Goal: Information Seeking & Learning: Learn about a topic

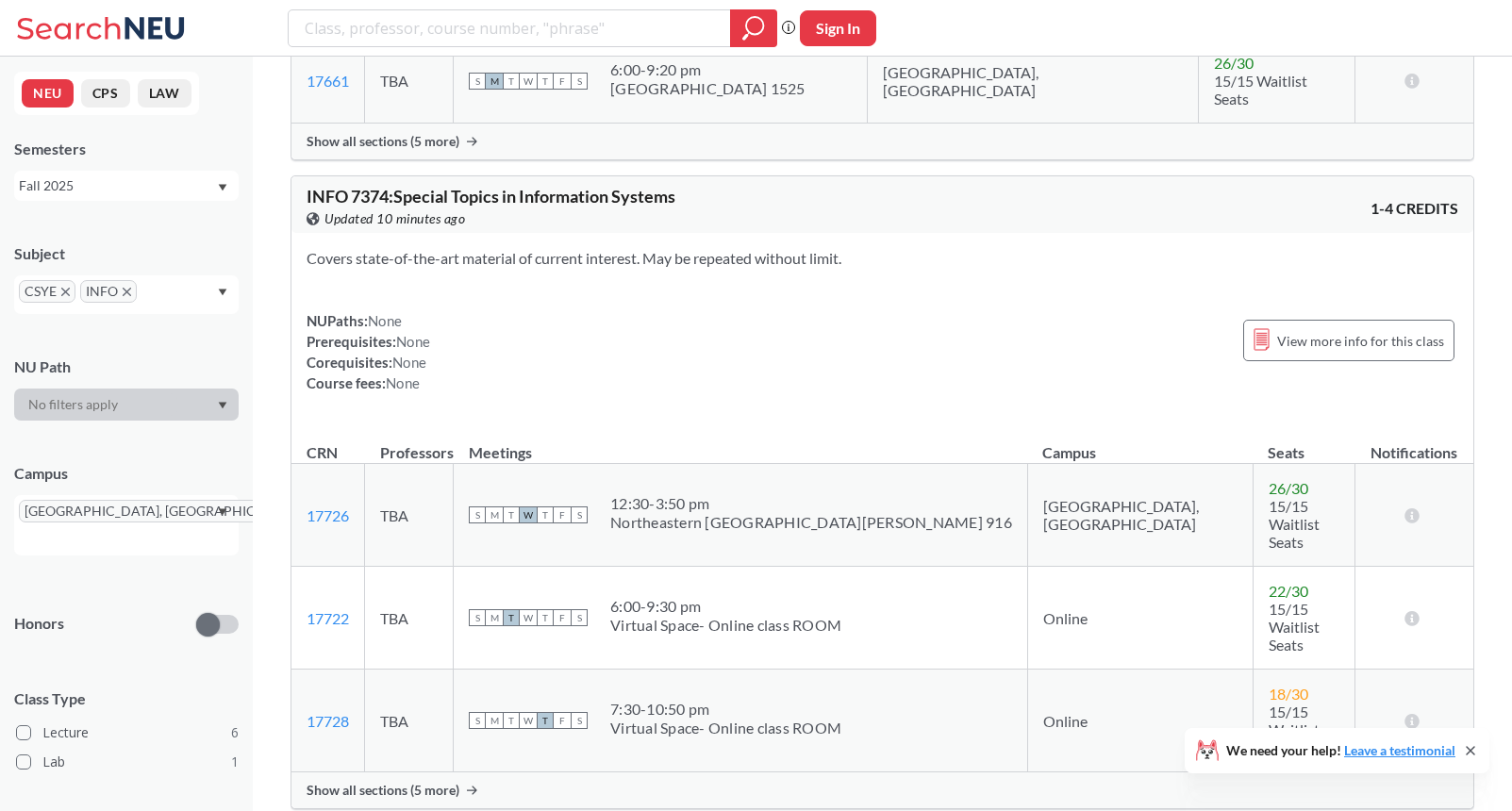
scroll to position [2639, 0]
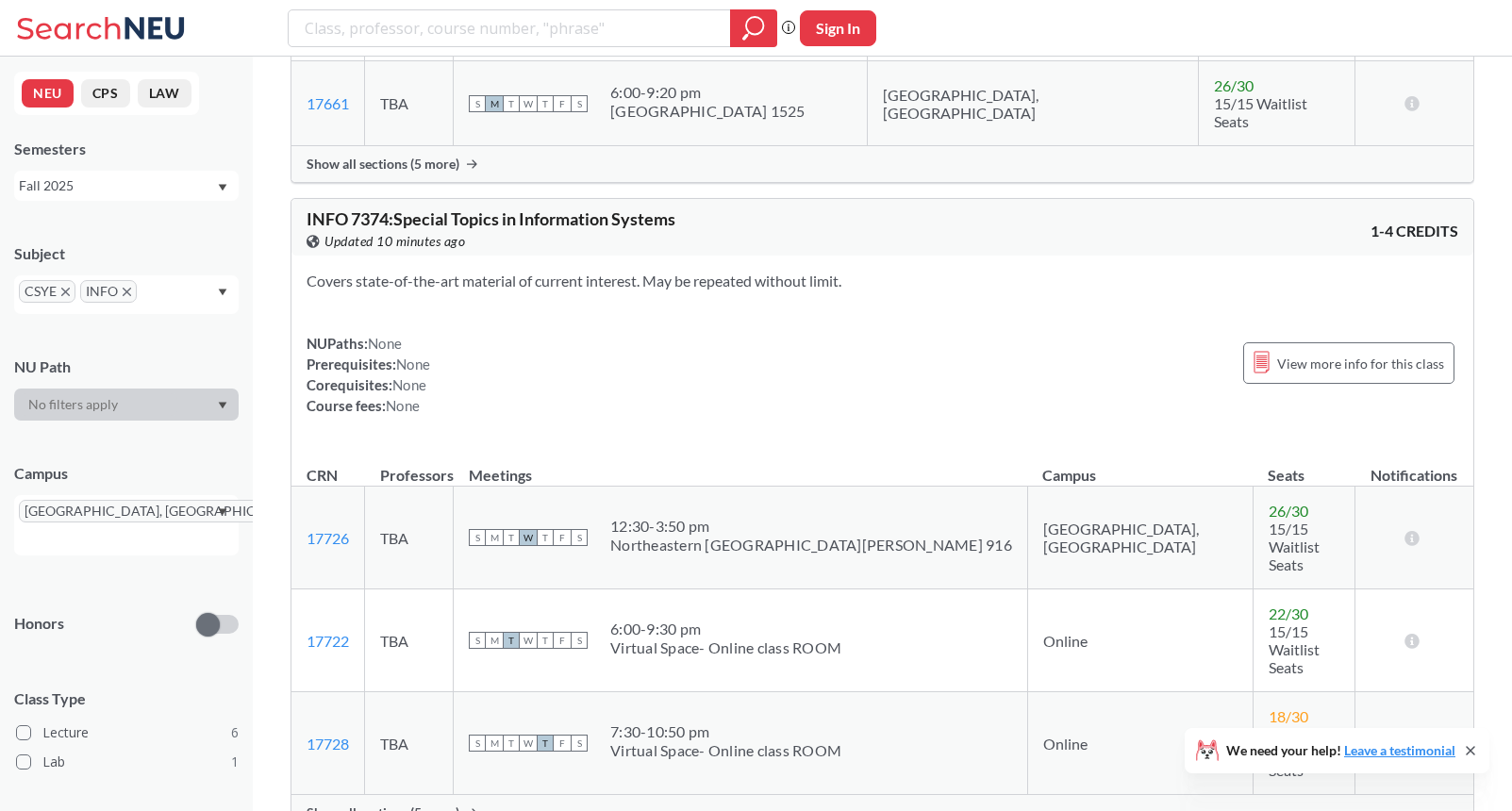
click at [431, 804] on span "Show all sections (5 more)" at bounding box center [383, 812] width 153 height 17
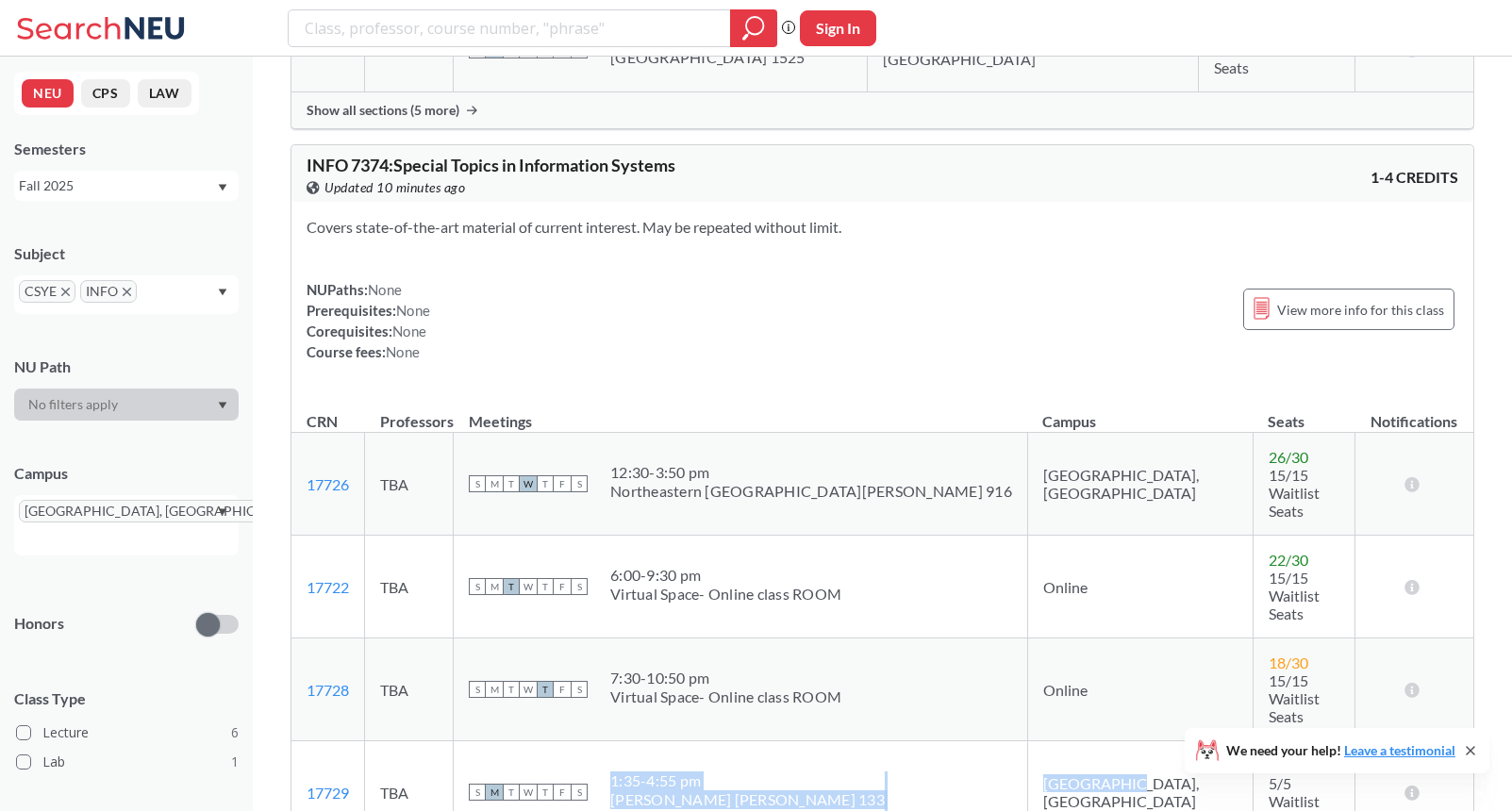
drag, startPoint x: 1045, startPoint y: 550, endPoint x: 892, endPoint y: 534, distance: 153.8
click at [892, 741] on tr "17729 View this section on Banner. TBA S M T W T F S 1:35 - 4:55 pm Mills Hall …" at bounding box center [882, 792] width 1181 height 103
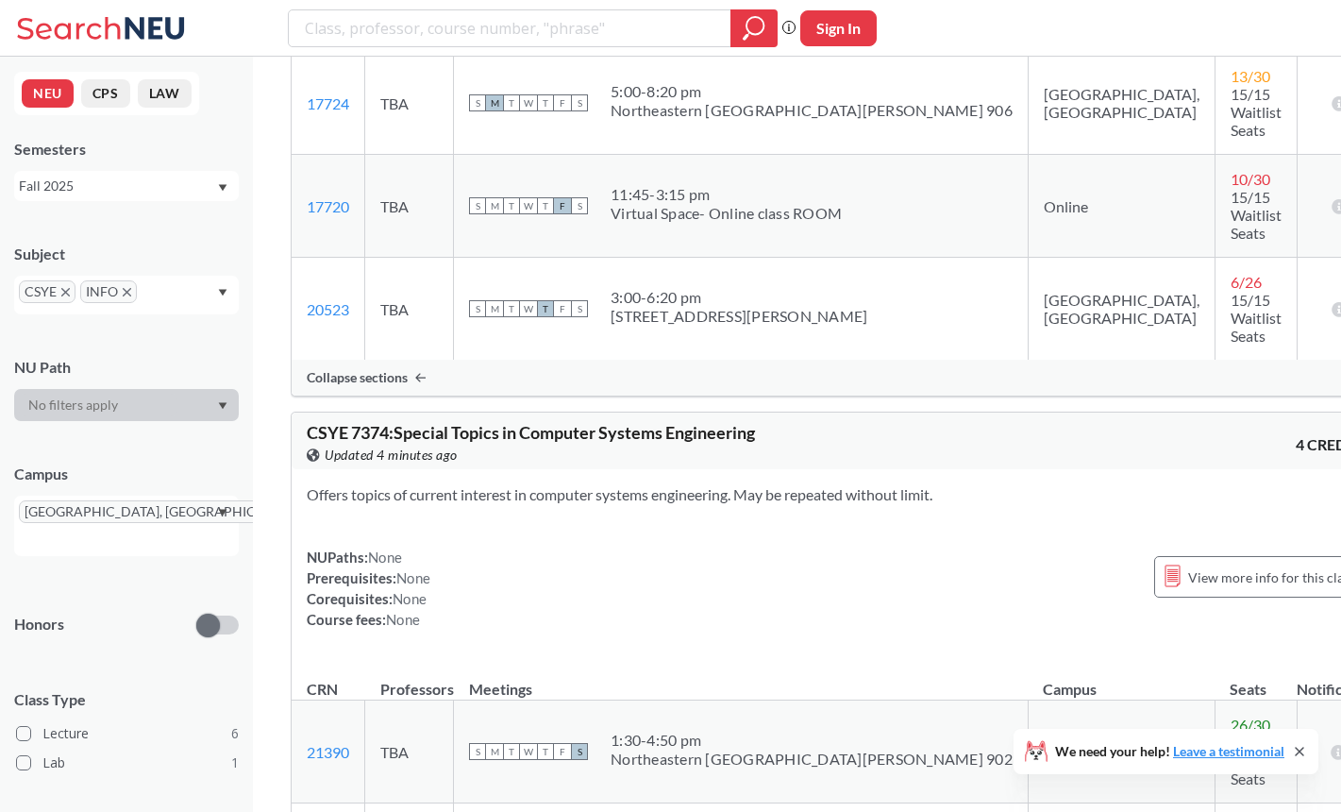
scroll to position [3571, 0]
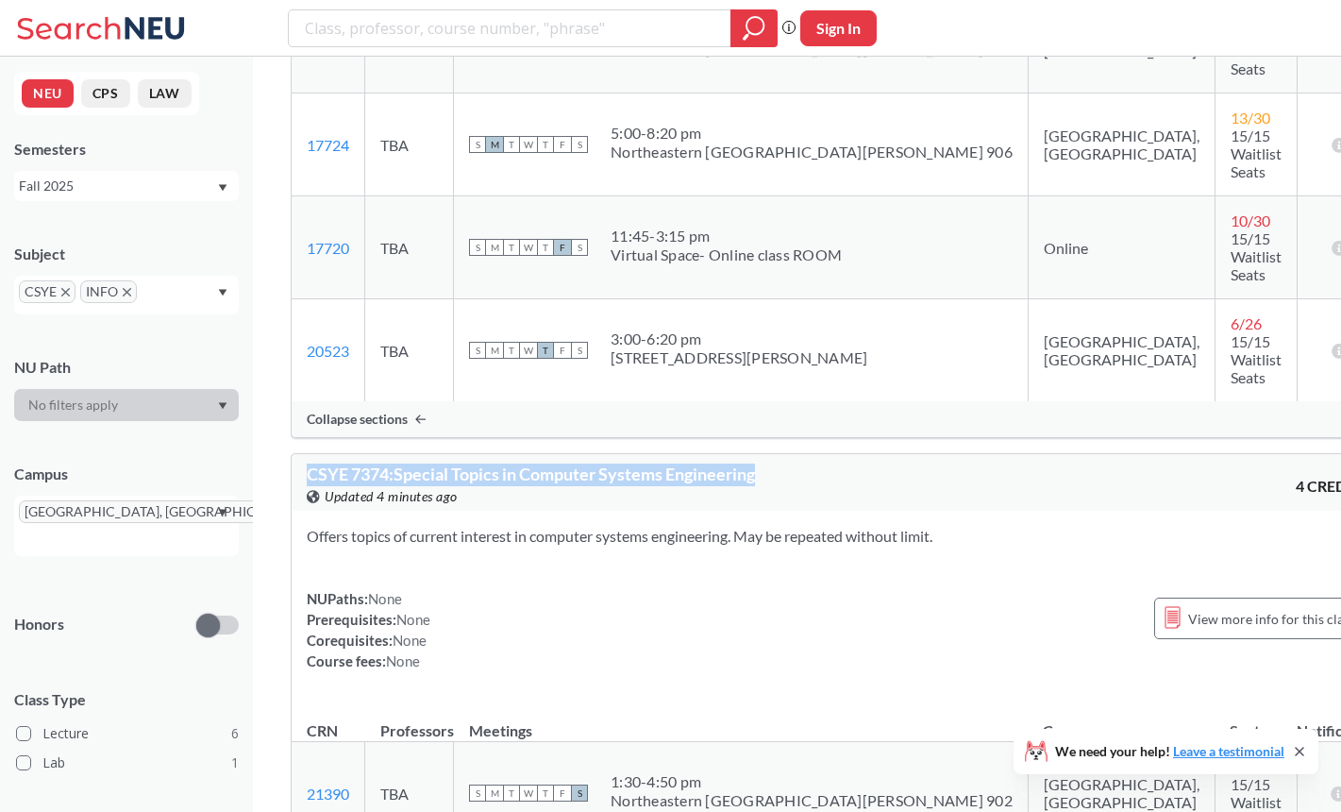
drag, startPoint x: 763, startPoint y: 128, endPoint x: 293, endPoint y: 115, distance: 470.1
click at [293, 454] on div "CSYE 7374 : Special Topics in Computer Systems Engineering View this course on …" at bounding box center [838, 482] width 1093 height 57
copy span "CSYE 7374 : Special Topics in Computer Systems Engineering"
drag, startPoint x: 359, startPoint y: 573, endPoint x: 307, endPoint y: 574, distance: 51.9
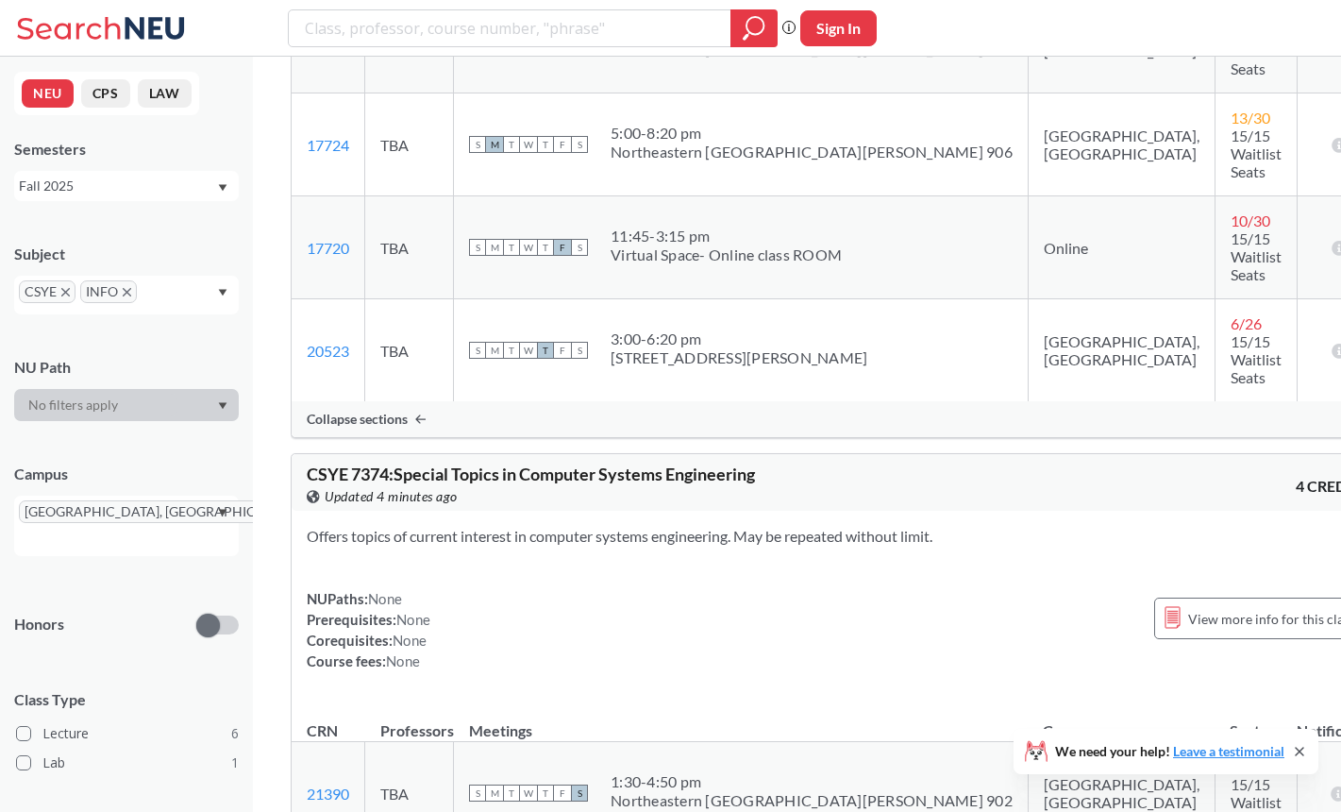
copy link "21185"
drag, startPoint x: 356, startPoint y: 431, endPoint x: 306, endPoint y: 433, distance: 50.0
click at [306, 742] on td "21390 View this section on Banner." at bounding box center [329, 793] width 74 height 103
copy link "21390"
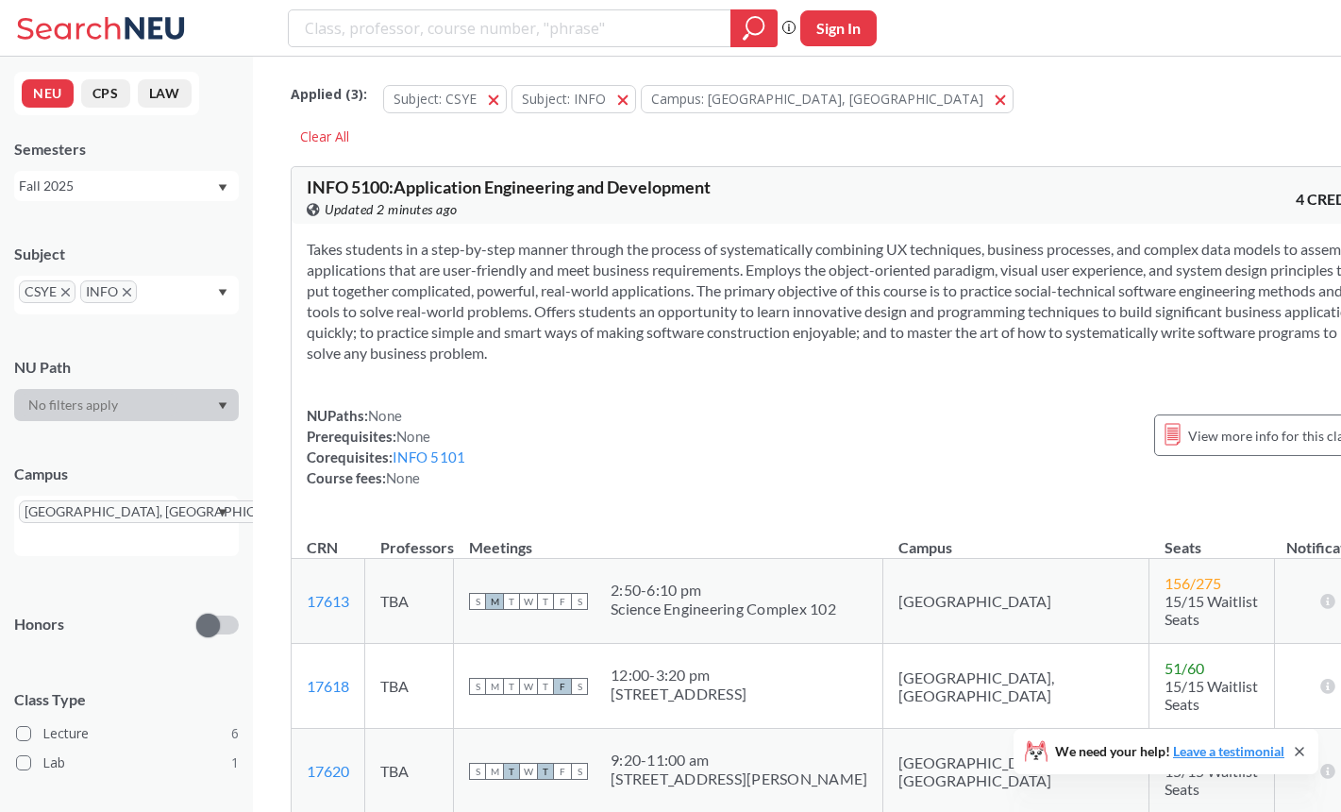
scroll to position [3197, 0]
